Goal: Information Seeking & Learning: Compare options

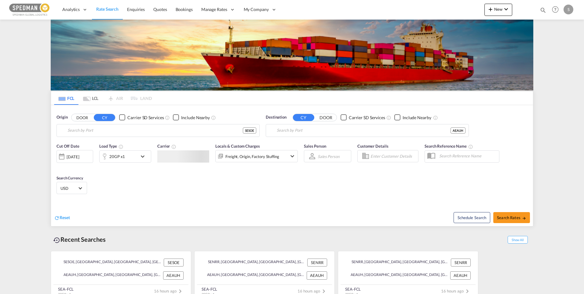
type input "Sodertalje, SESOE"
type input "[GEOGRAPHIC_DATA], [GEOGRAPHIC_DATA]"
